Goal: Transaction & Acquisition: Register for event/course

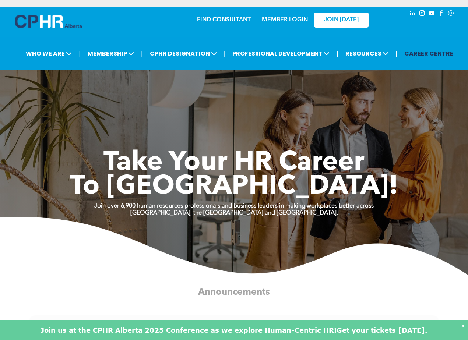
click at [280, 20] on link "MEMBER LOGIN" at bounding box center [285, 20] width 46 height 6
click at [286, 18] on link "MEMBER LOGIN" at bounding box center [285, 20] width 46 height 6
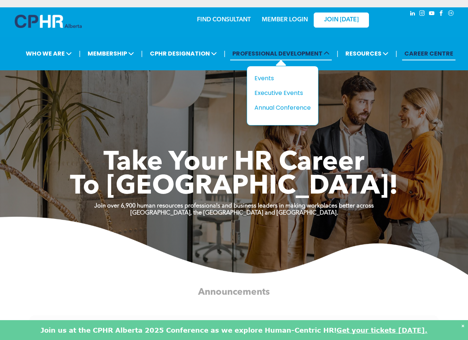
click at [298, 53] on span "PROFESSIONAL DEVELOPMENT" at bounding box center [281, 54] width 102 height 14
click at [263, 80] on div "Events" at bounding box center [280, 78] width 51 height 9
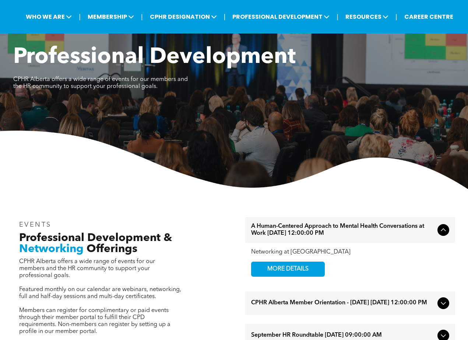
scroll to position [221, 0]
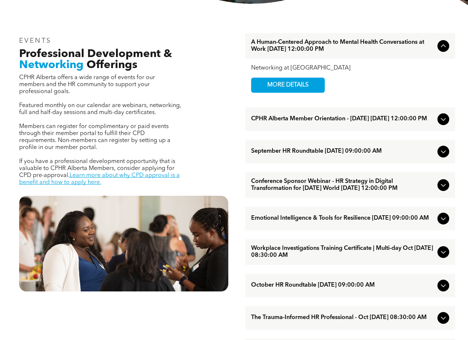
click at [439, 155] on icon at bounding box center [443, 151] width 9 height 9
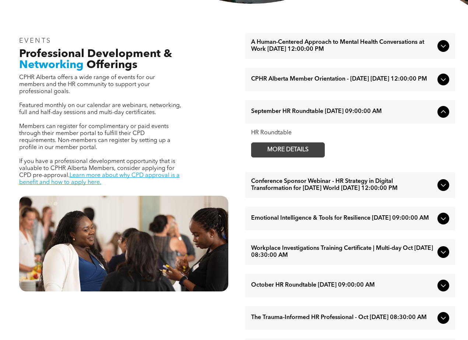
click at [282, 151] on span "MORE DETAILS" at bounding box center [288, 150] width 58 height 14
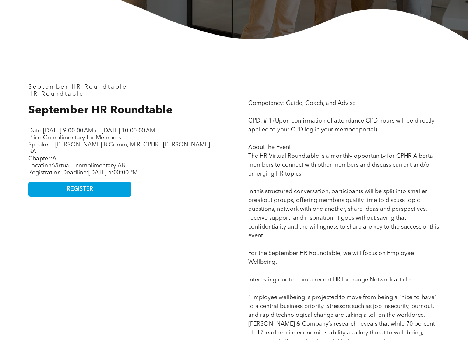
scroll to position [258, 0]
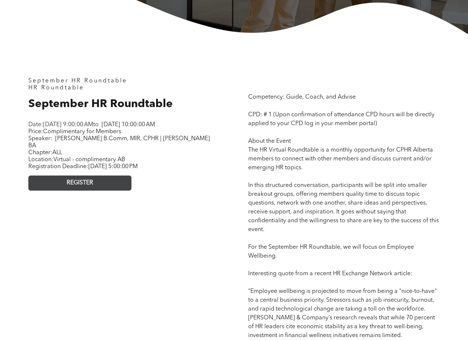
click at [92, 183] on span "REGISTER" at bounding box center [80, 183] width 27 height 7
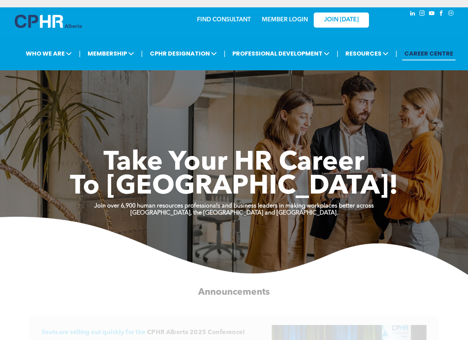
click at [283, 17] on link "MEMBER LOGIN" at bounding box center [285, 20] width 46 height 6
